Goal: Task Accomplishment & Management: Use online tool/utility

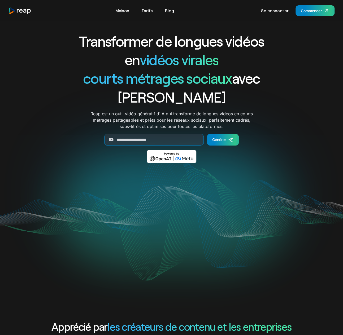
drag, startPoint x: 234, startPoint y: 64, endPoint x: 245, endPoint y: 58, distance: 12.8
click at [234, 64] on h1 "Transformer de longues vidéos en vidéos virales" at bounding box center [171, 50] width 221 height 37
click at [275, 10] on font "Se connecter" at bounding box center [275, 10] width 28 height 5
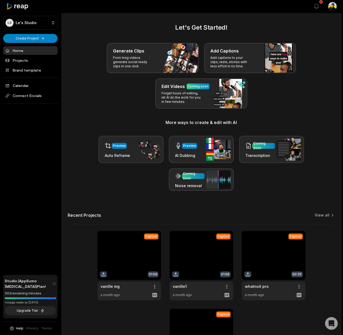
click at [102, 90] on div "Generate Clips From long videos generate social ready clips in one click. Add C…" at bounding box center [201, 76] width 267 height 66
click at [29, 39] on html "[PERSON_NAME] Studio Create Project Home Projects Brand template Calendar Conne…" at bounding box center [171, 167] width 343 height 335
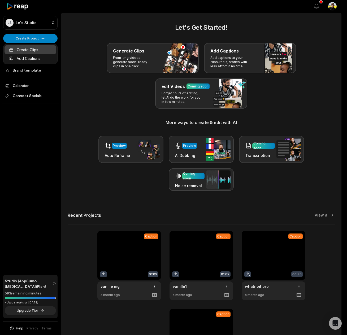
click at [29, 49] on link "Create Clips" at bounding box center [31, 49] width 52 height 9
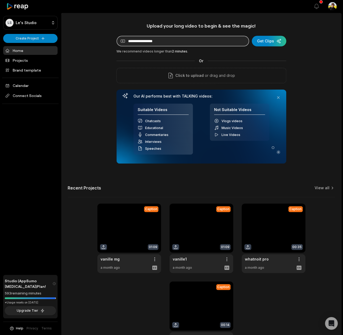
click at [156, 44] on input at bounding box center [182, 41] width 133 height 11
paste input "**********"
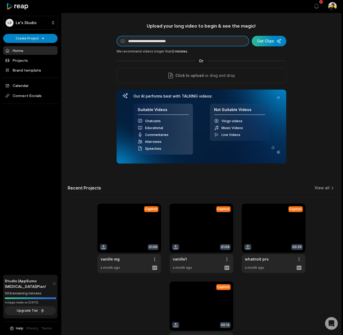
type input "**********"
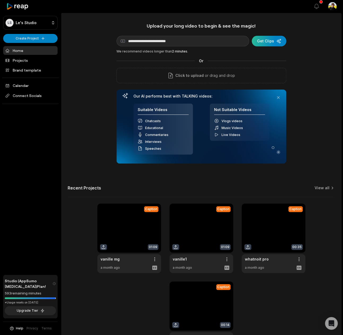
click at [262, 42] on div "submit" at bounding box center [269, 41] width 34 height 11
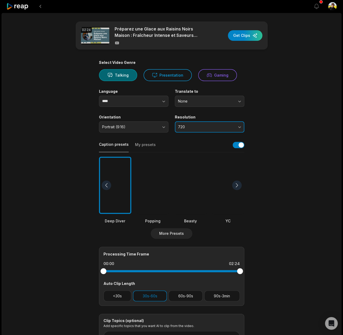
click at [188, 125] on span "720" at bounding box center [206, 127] width 56 height 5
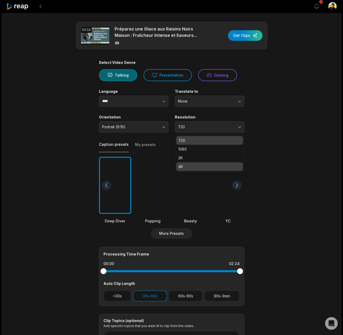
click at [192, 165] on p "4K" at bounding box center [209, 167] width 63 height 6
drag, startPoint x: 120, startPoint y: 297, endPoint x: 165, endPoint y: 300, distance: 44.6
click at [121, 296] on button "<30s" at bounding box center [117, 296] width 28 height 11
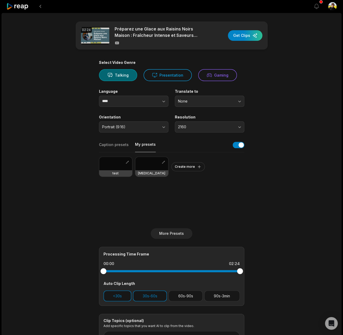
click at [138, 143] on button "My presets" at bounding box center [145, 147] width 21 height 10
click at [125, 162] on button "button" at bounding box center [127, 162] width 5 height 5
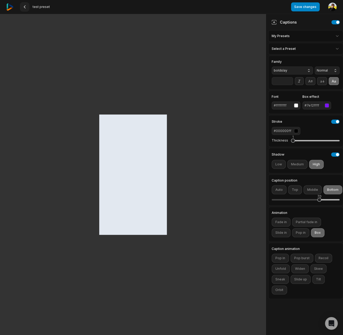
click at [22, 8] on button at bounding box center [25, 7] width 10 height 10
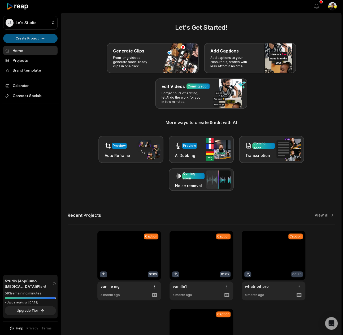
click at [42, 35] on html "[PERSON_NAME] Studio Create Project Home Projects Brand template Calendar Conne…" at bounding box center [171, 167] width 343 height 335
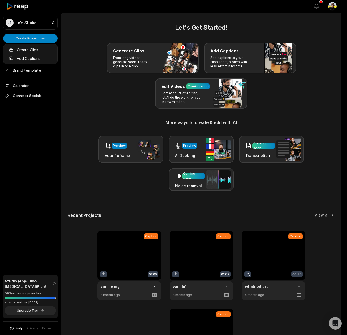
click at [66, 79] on html "LS Le's Studio Create Project Home Projects Brand template Calendar Connect Soc…" at bounding box center [173, 167] width 347 height 335
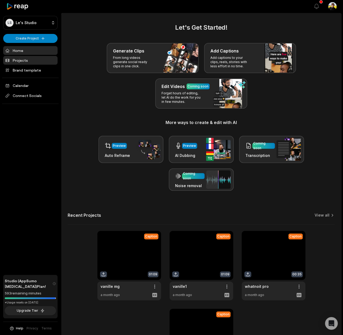
click at [44, 63] on link "Projects" at bounding box center [30, 60] width 54 height 9
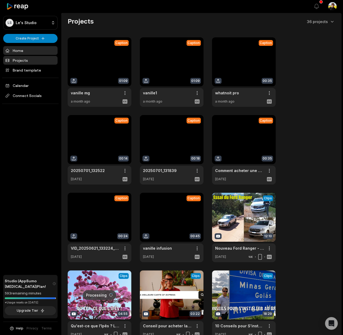
click at [37, 50] on link "Home" at bounding box center [30, 50] width 54 height 9
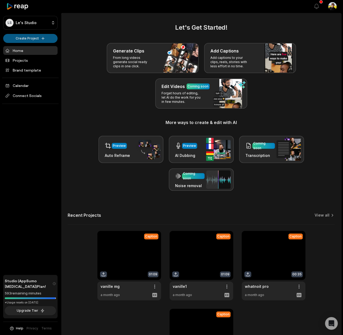
click at [39, 37] on html "LS Le's Studio Create Project Home Projects Brand template Calendar Connect Soc…" at bounding box center [171, 167] width 343 height 335
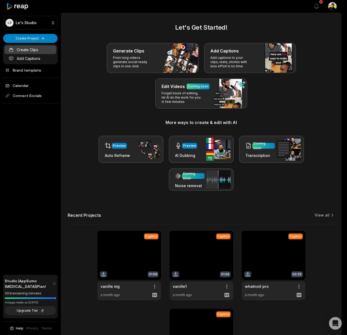
click at [40, 51] on link "Create Clips" at bounding box center [31, 49] width 52 height 9
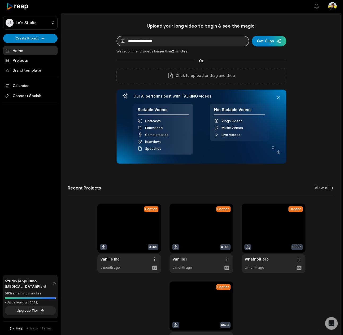
click at [164, 38] on input at bounding box center [182, 41] width 133 height 11
paste input "**********"
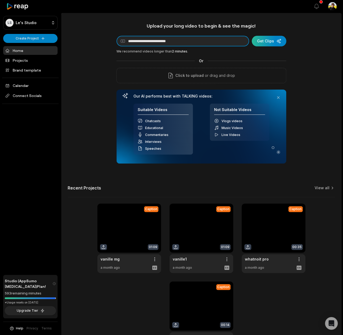
type input "**********"
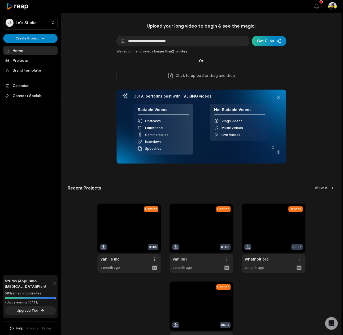
click at [278, 39] on div "submit" at bounding box center [269, 41] width 34 height 11
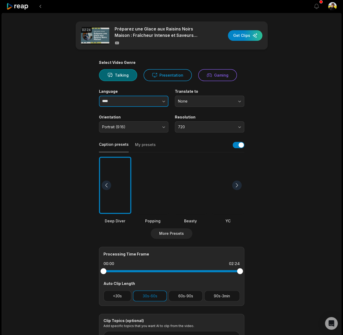
click at [121, 101] on input "****" at bounding box center [133, 101] width 69 height 11
click at [120, 300] on button "<30s" at bounding box center [117, 296] width 28 height 11
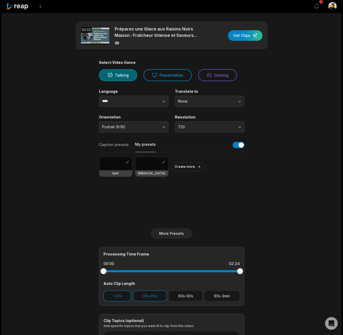
click at [144, 146] on button "My presets" at bounding box center [145, 147] width 21 height 10
click at [163, 162] on button "button" at bounding box center [163, 162] width 5 height 5
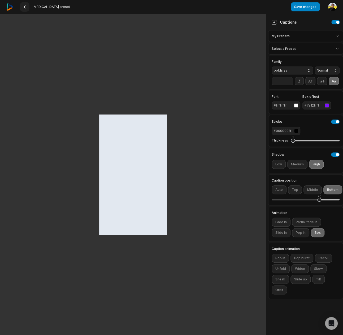
click at [28, 7] on button at bounding box center [25, 7] width 10 height 10
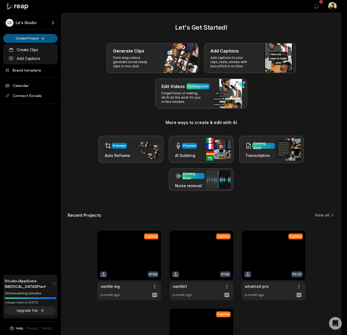
click at [37, 39] on html "LS Le's Studio Create Project Home Projects Brand template Calendar Connect Soc…" at bounding box center [173, 167] width 347 height 335
click at [42, 48] on link "Create Clips" at bounding box center [31, 49] width 52 height 9
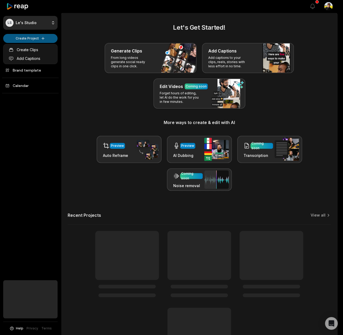
click at [38, 41] on html "LS Le's Studio Create Project Home Projects Brand template Calendar Help Privac…" at bounding box center [171, 167] width 343 height 335
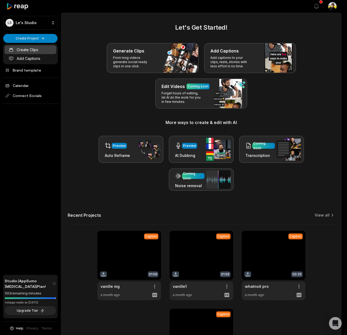
click at [19, 47] on link "Create Clips" at bounding box center [31, 49] width 52 height 9
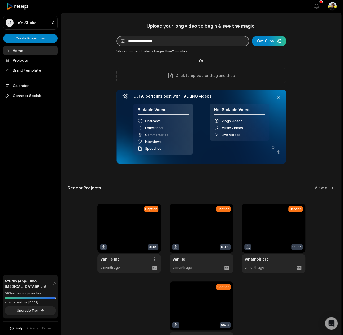
click at [171, 43] on input at bounding box center [182, 41] width 133 height 11
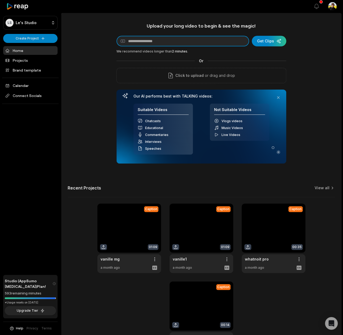
paste input "**********"
type input "**********"
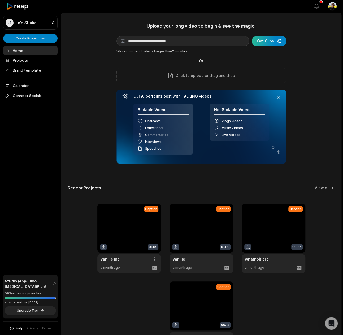
click at [264, 42] on div "submit" at bounding box center [269, 41] width 34 height 11
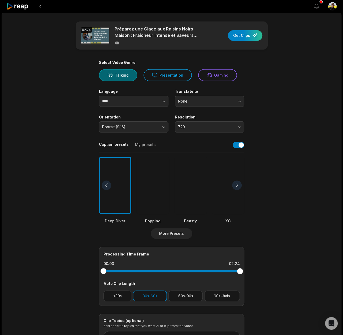
click at [143, 148] on button "My presets" at bounding box center [145, 147] width 21 height 10
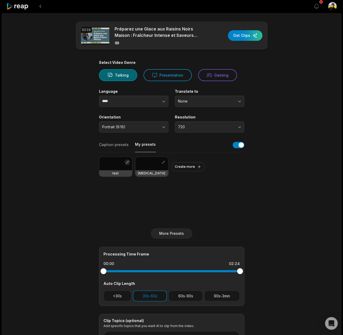
click at [125, 162] on button "button" at bounding box center [127, 162] width 5 height 5
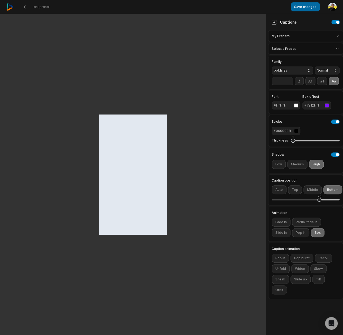
click at [303, 8] on button "Save changes" at bounding box center [305, 6] width 29 height 9
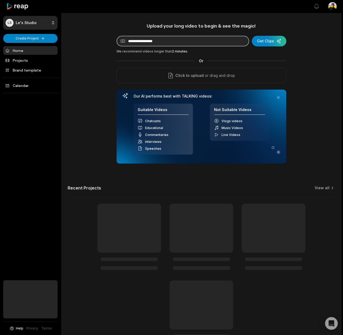
drag, startPoint x: 0, startPoint y: 0, endPoint x: 160, endPoint y: 44, distance: 165.6
click at [160, 44] on input at bounding box center [182, 41] width 133 height 11
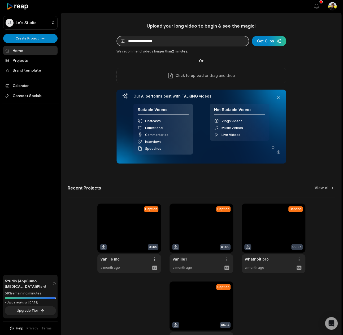
paste input "**********"
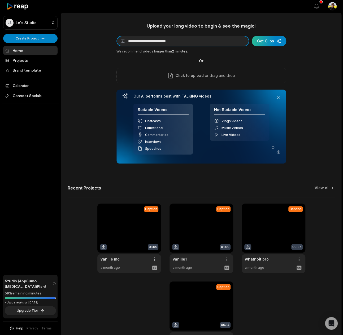
type input "**********"
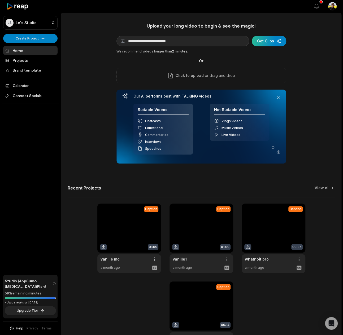
click at [262, 42] on div "submit" at bounding box center [269, 41] width 34 height 11
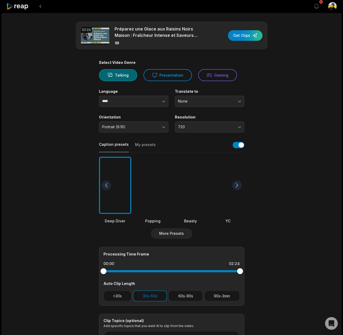
click at [147, 143] on button "My presets" at bounding box center [145, 147] width 21 height 10
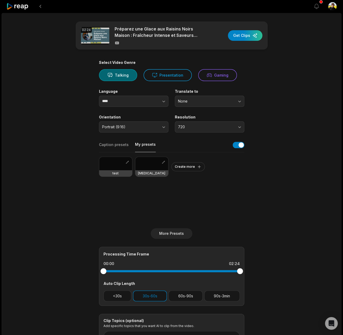
click at [114, 172] on h3 "test" at bounding box center [115, 173] width 6 height 4
click at [133, 102] on input "****" at bounding box center [133, 101] width 69 height 11
click at [159, 98] on button "button" at bounding box center [153, 101] width 30 height 11
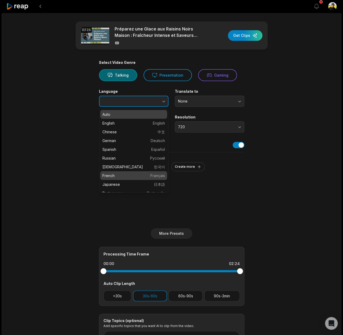
type input "******"
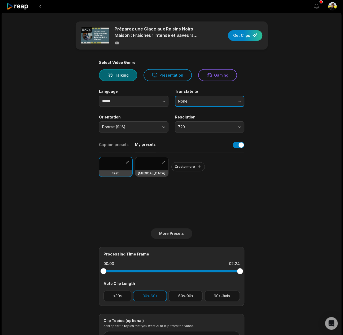
click at [201, 97] on button "None" at bounding box center [209, 101] width 69 height 11
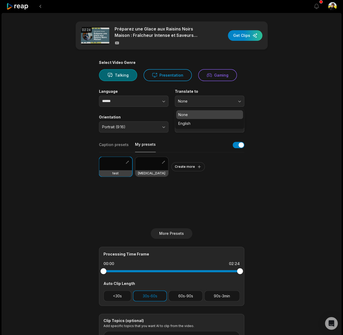
click at [325, 97] on div "02:24 Préparez une Glace aux Raisins Noirs Maison : Fraîcheur Intense et Saveur…" at bounding box center [172, 198] width 340 height 370
click at [283, 93] on main "02:24 Préparez une Glace aux Raisins Noirs Maison : Fraîcheur Intense et Saveur…" at bounding box center [171, 183] width 257 height 325
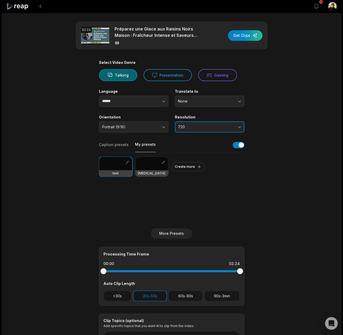
click at [218, 130] on button "720" at bounding box center [209, 126] width 69 height 11
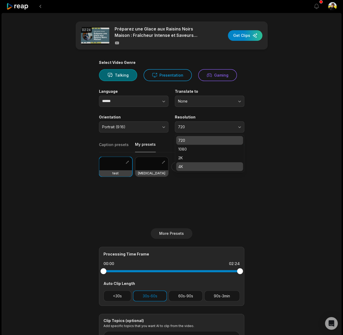
click at [197, 168] on p "4K" at bounding box center [209, 167] width 63 height 6
drag, startPoint x: 116, startPoint y: 298, endPoint x: 181, endPoint y: 302, distance: 65.1
click at [117, 298] on button "<30s" at bounding box center [117, 296] width 28 height 11
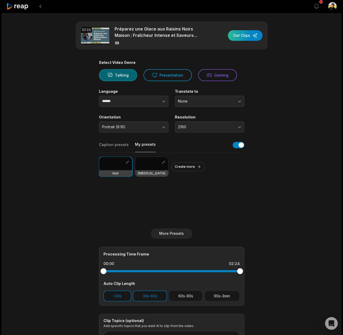
click at [241, 38] on div "button" at bounding box center [245, 35] width 34 height 11
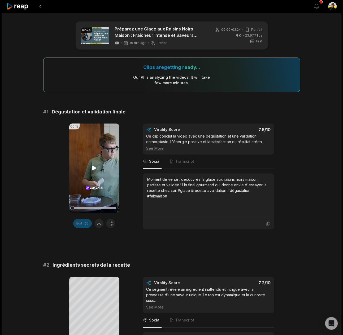
click at [99, 176] on video "Your browser does not support mp4 format." at bounding box center [94, 168] width 50 height 89
click at [97, 208] on div at bounding box center [94, 207] width 44 height 1
click at [41, 6] on button at bounding box center [41, 7] width 10 height 10
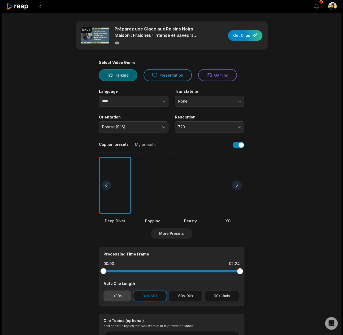
click at [113, 293] on button "<30s" at bounding box center [117, 296] width 28 height 11
click at [23, 6] on icon at bounding box center [17, 6] width 23 height 7
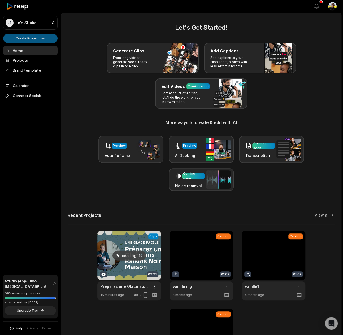
click at [37, 38] on html "LS Le's Studio Create Project Home Projects Brand template Calendar Connect Soc…" at bounding box center [171, 167] width 343 height 335
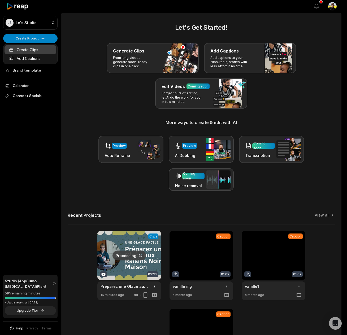
click at [39, 49] on link "Create Clips" at bounding box center [31, 49] width 52 height 9
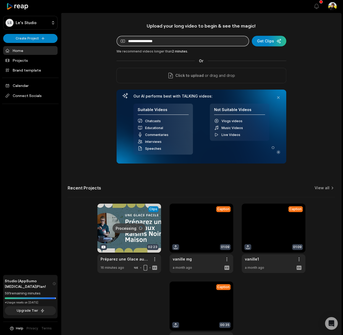
click at [156, 42] on input at bounding box center [182, 41] width 133 height 11
drag, startPoint x: 207, startPoint y: 39, endPoint x: 230, endPoint y: 39, distance: 22.8
click at [207, 39] on input at bounding box center [182, 41] width 133 height 11
paste input "**********"
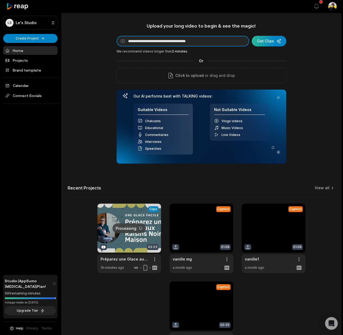
type input "**********"
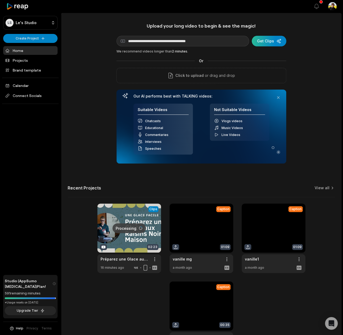
click at [272, 38] on div "submit" at bounding box center [269, 41] width 34 height 11
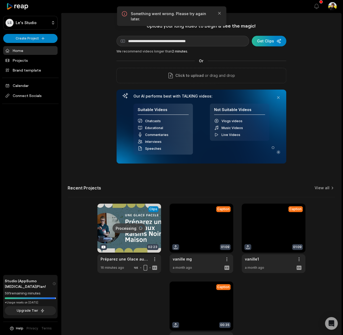
click at [265, 41] on div "submit" at bounding box center [269, 41] width 34 height 11
click at [197, 11] on p "Something went wrong. Please try again later." at bounding box center [172, 16] width 82 height 11
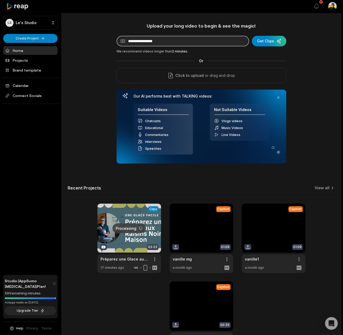
click at [134, 38] on input at bounding box center [182, 41] width 133 height 11
click at [201, 39] on input at bounding box center [182, 41] width 133 height 11
paste input "**********"
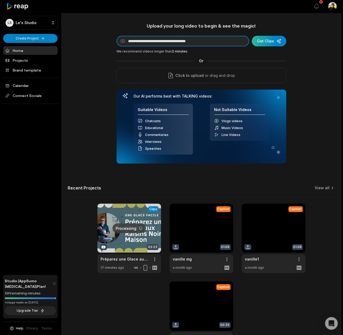
type input "**********"
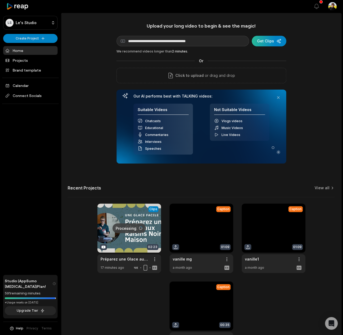
click at [273, 43] on div "submit" at bounding box center [269, 41] width 34 height 11
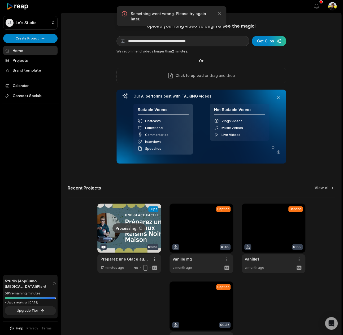
click at [223, 16] on div "Something went wrong. Please try again later. Close" at bounding box center [171, 16] width 109 height 20
click at [217, 13] on icon "button" at bounding box center [219, 13] width 5 height 5
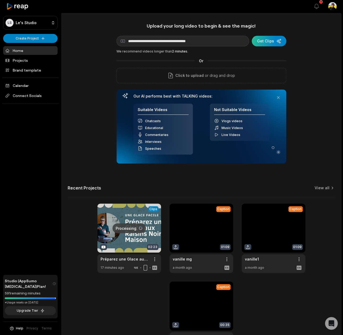
click at [265, 41] on div "submit" at bounding box center [269, 41] width 34 height 11
click at [275, 43] on div "submit" at bounding box center [269, 41] width 34 height 11
